Goal: Task Accomplishment & Management: Manage account settings

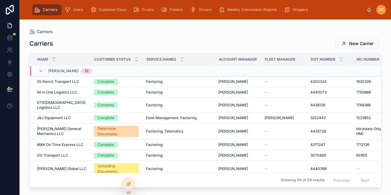
click at [136, 61] on icon at bounding box center [136, 60] width 2 height 1
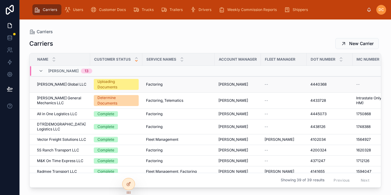
click at [81, 85] on div "[PERSON_NAME] Global LLC [PERSON_NAME] Global LLC" at bounding box center [61, 84] width 49 height 5
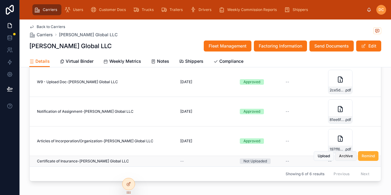
scroll to position [641, 0]
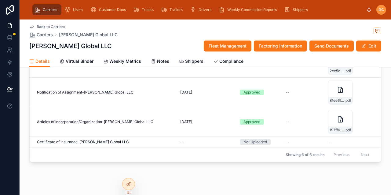
click at [348, 12] on div "Carriers Users Customer Docs Trucks Trailers Drivers Weekly Commission Reports …" at bounding box center [197, 9] width 337 height 13
click at [111, 10] on span "Customer Docs" at bounding box center [112, 9] width 27 height 5
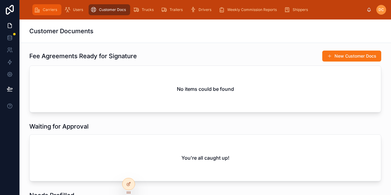
click at [49, 11] on span "Carriers" at bounding box center [50, 9] width 14 height 5
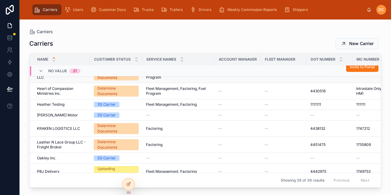
scroll to position [354, 0]
click at [63, 80] on span "GND Lone Star Trucking LLC" at bounding box center [61, 75] width 49 height 10
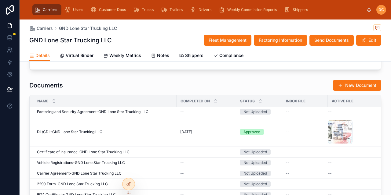
scroll to position [61, 0]
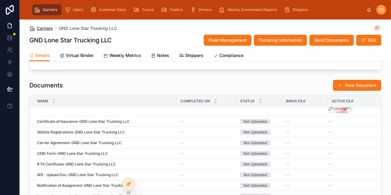
click at [37, 29] on span "Carriers" at bounding box center [45, 28] width 16 height 6
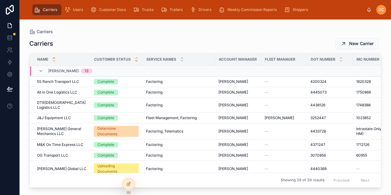
click at [136, 62] on icon at bounding box center [136, 61] width 4 height 4
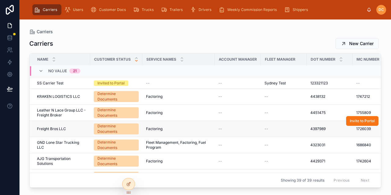
scroll to position [344, 0]
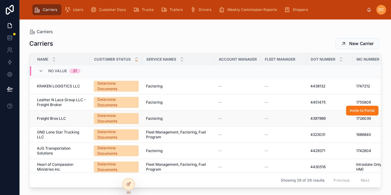
click at [76, 121] on div "Freight Bros LLC Freight Bros LLC" at bounding box center [61, 118] width 49 height 5
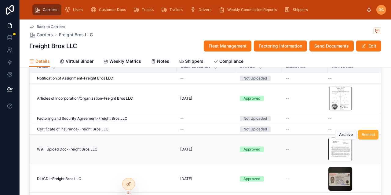
scroll to position [574, 0]
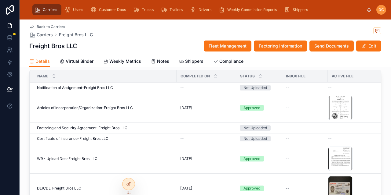
click at [43, 24] on div "Back to Carriers Carriers Freight Bros LLC Freight Bros LLC Fleet Management Fa…" at bounding box center [205, 38] width 352 height 36
click at [44, 28] on span "Back to Carriers" at bounding box center [51, 26] width 28 height 5
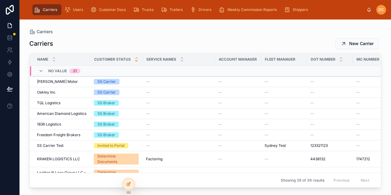
scroll to position [313, 0]
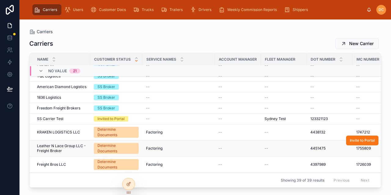
click at [75, 144] on span "Leather N Lace Group LLC - Freight Broker" at bounding box center [61, 149] width 49 height 10
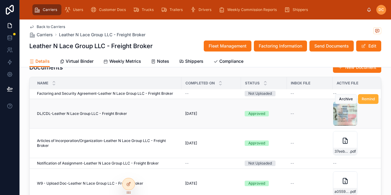
scroll to position [580, 0]
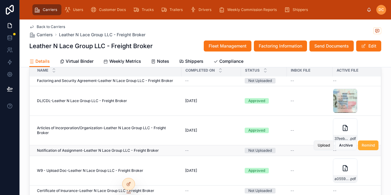
click at [323, 143] on span "Upload" at bounding box center [323, 145] width 12 height 5
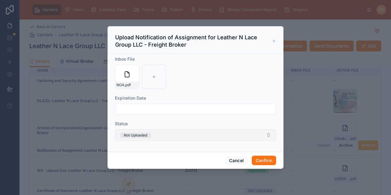
click at [236, 137] on button "Not Uploaded" at bounding box center [195, 135] width 161 height 12
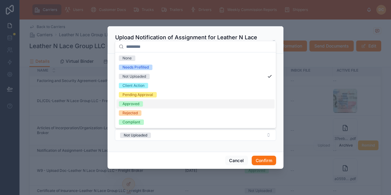
click at [132, 104] on div "Approved" at bounding box center [130, 103] width 17 height 5
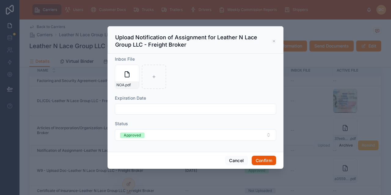
click at [267, 161] on button "Confirm" at bounding box center [264, 161] width 24 height 10
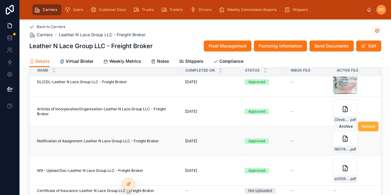
scroll to position [611, 0]
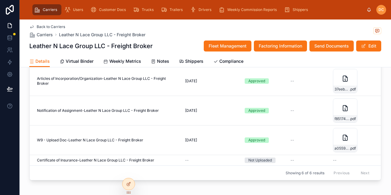
click at [44, 27] on span "Back to Carriers" at bounding box center [51, 26] width 28 height 5
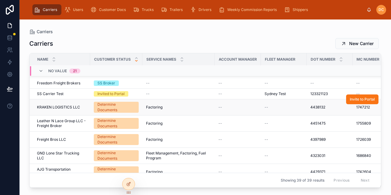
scroll to position [333, 0]
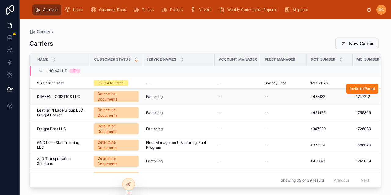
click at [84, 94] on div "KRAKEN LOGISTICS LLC KRAKEN LOGISTICS LLC" at bounding box center [61, 96] width 49 height 5
